Goal: Download file/media

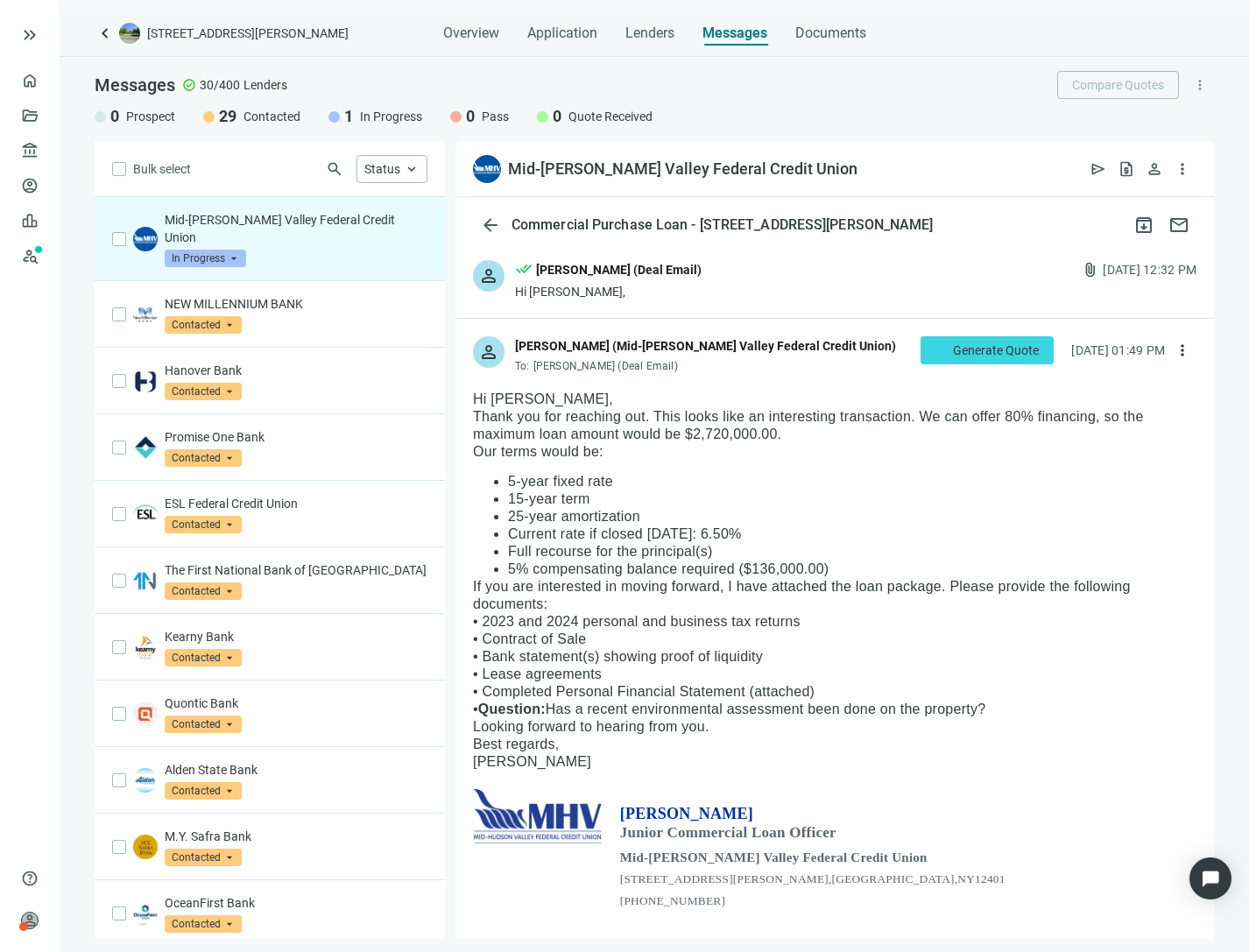
drag, startPoint x: 1017, startPoint y: 535, endPoint x: 465, endPoint y: 386, distance: 571.8
drag, startPoint x: 473, startPoint y: 395, endPoint x: 893, endPoint y: 882, distance: 643.1
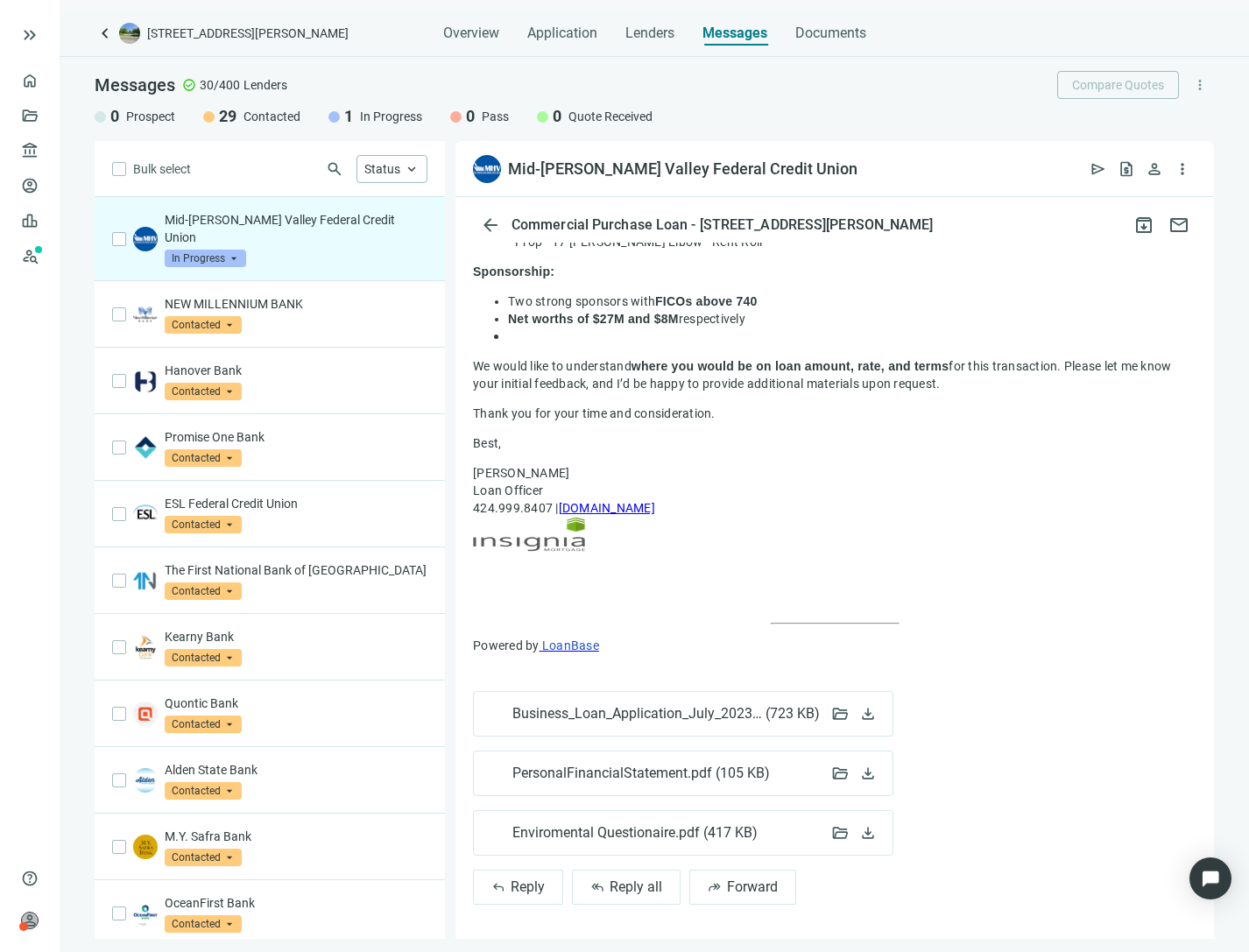
scroll to position [1278, 0]
click at [869, 711] on span "download" at bounding box center [869, 714] width 18 height 18
click at [874, 769] on span "download" at bounding box center [869, 773] width 18 height 18
click at [871, 828] on span "download" at bounding box center [869, 832] width 18 height 18
drag, startPoint x: 202, startPoint y: 245, endPoint x: 213, endPoint y: 251, distance: 12.5
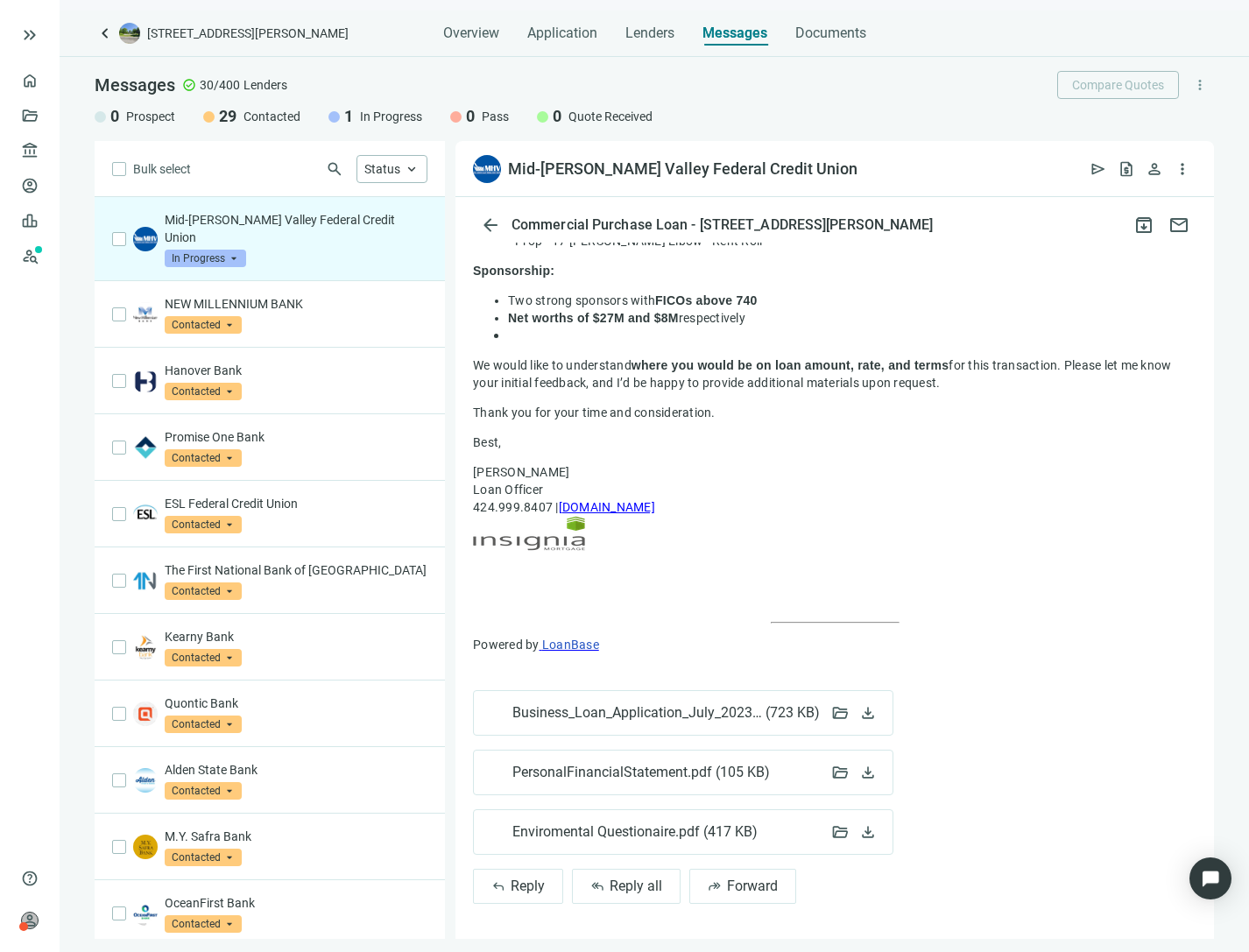
click at [202, 250] on span "In Progress" at bounding box center [205, 259] width 81 height 18
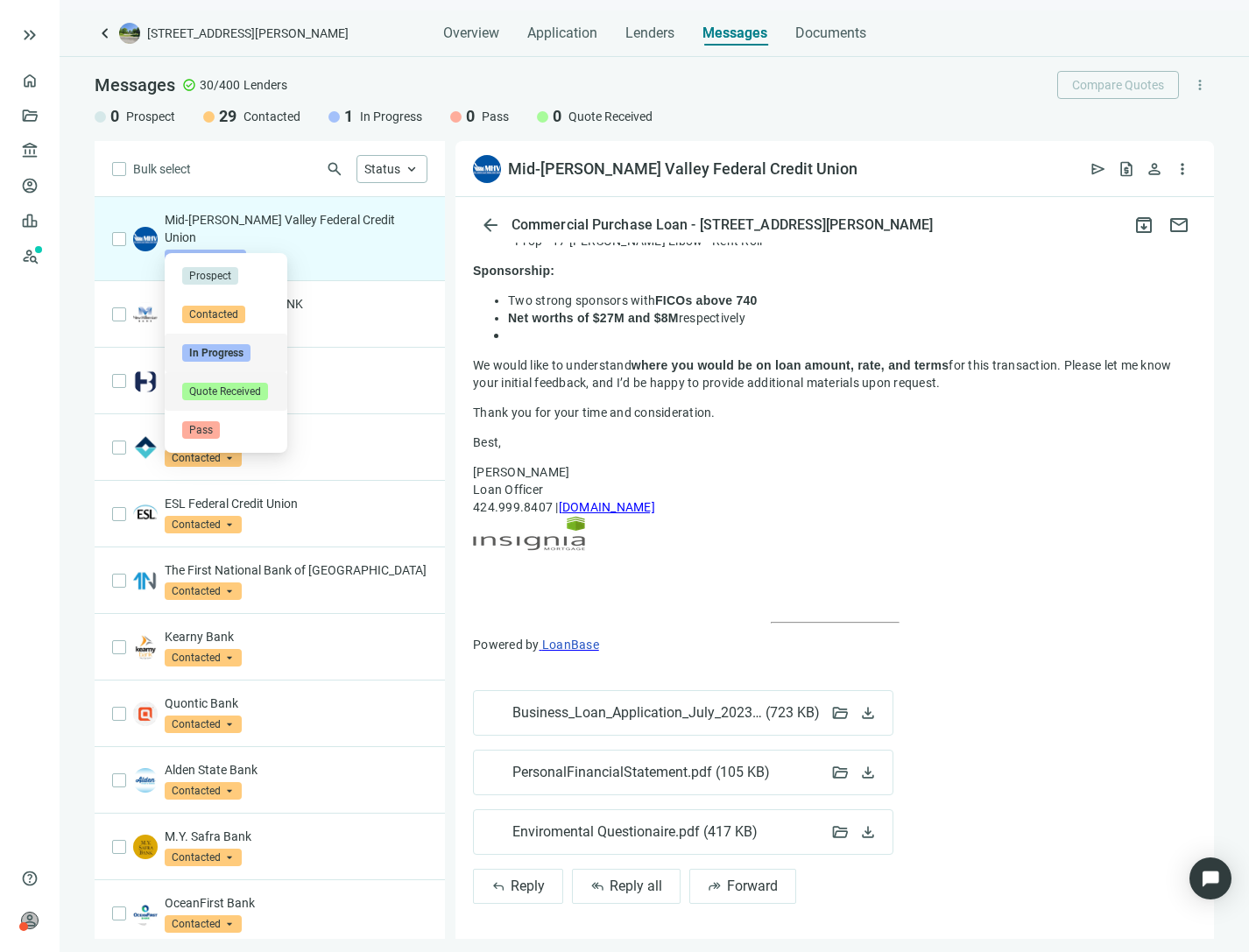
click at [234, 390] on span "Quote Received" at bounding box center [225, 392] width 86 height 18
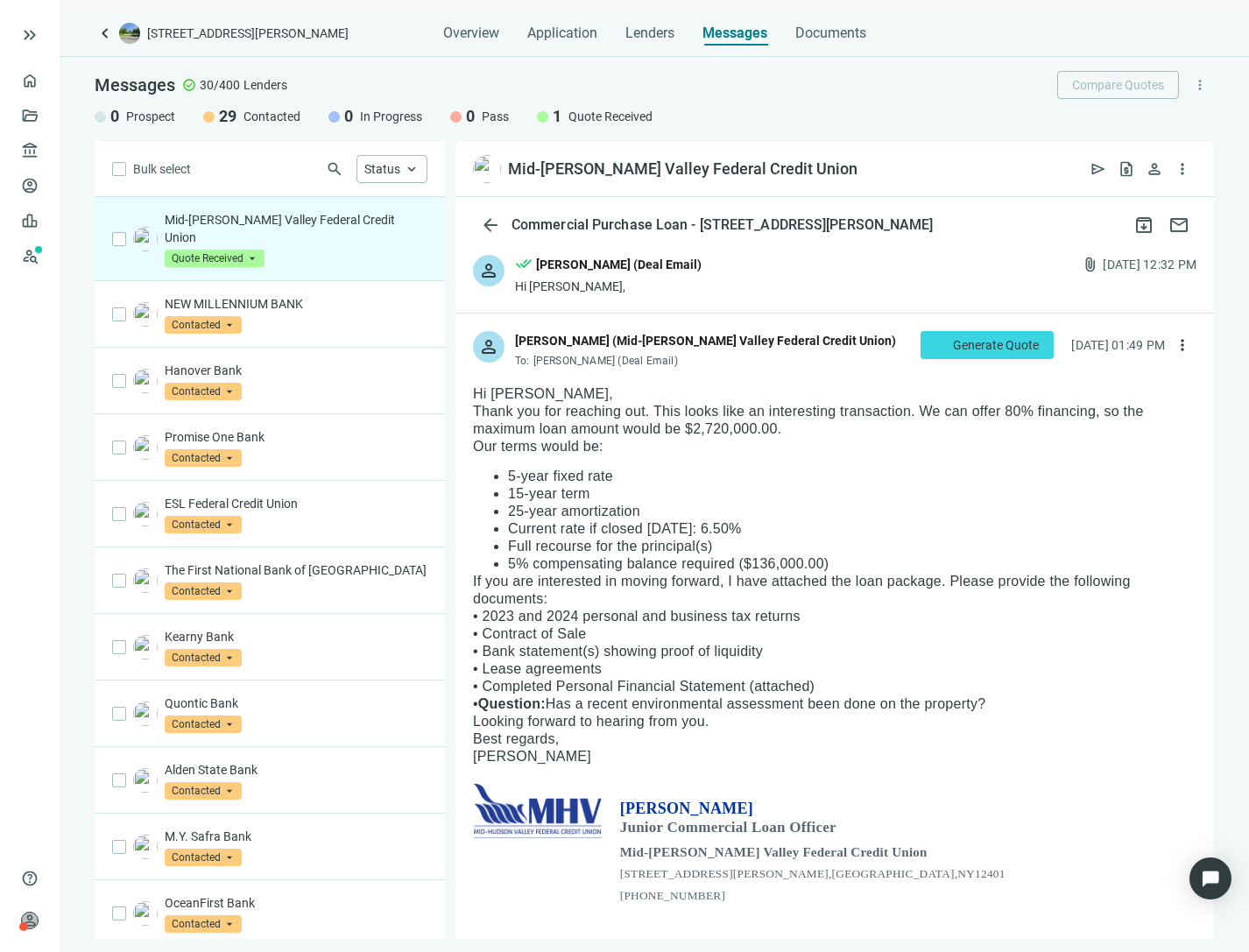
scroll to position [0, 0]
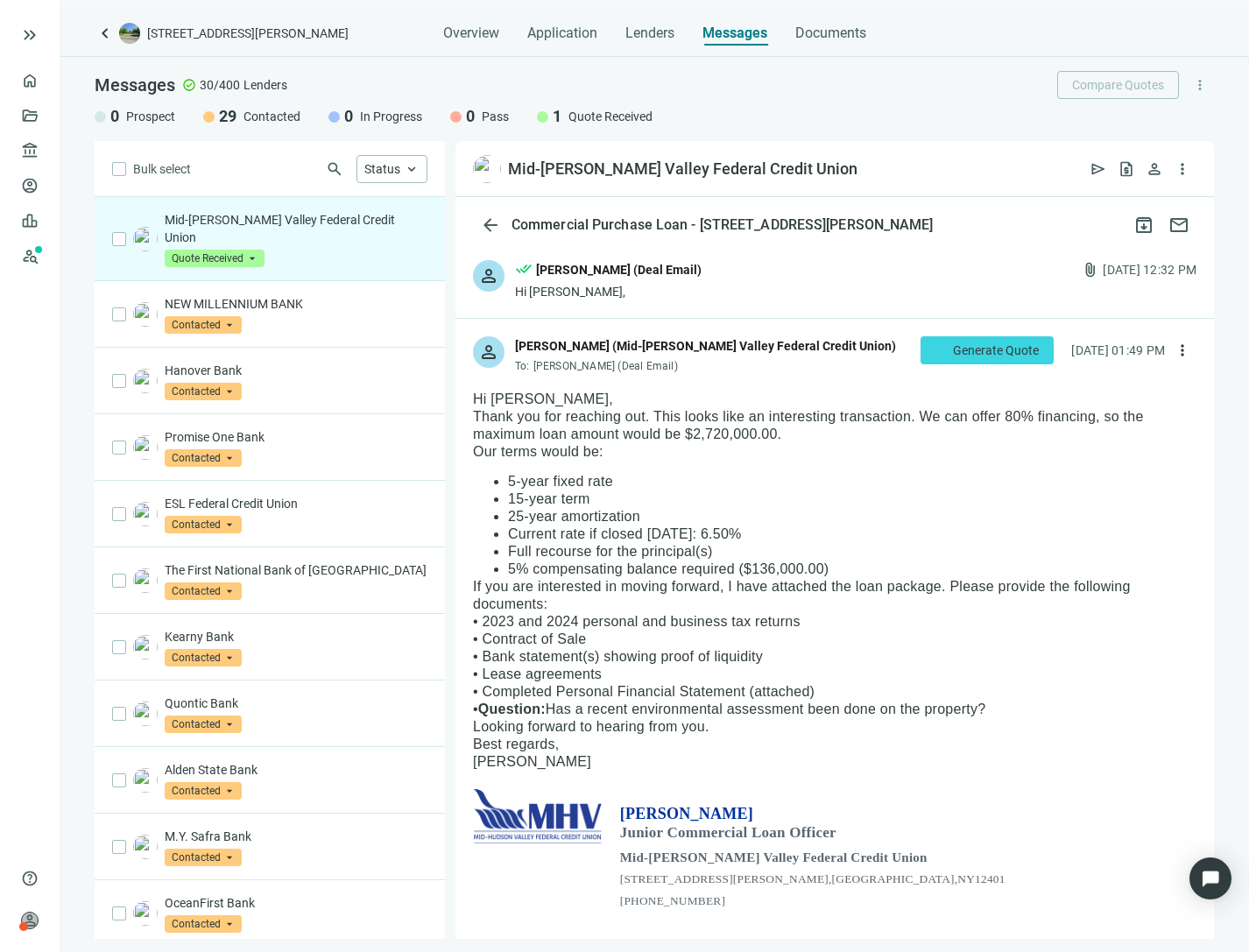
click at [837, 496] on li "15-year term" at bounding box center [852, 499] width 688 height 18
